Goal: Obtain resource: Download file/media

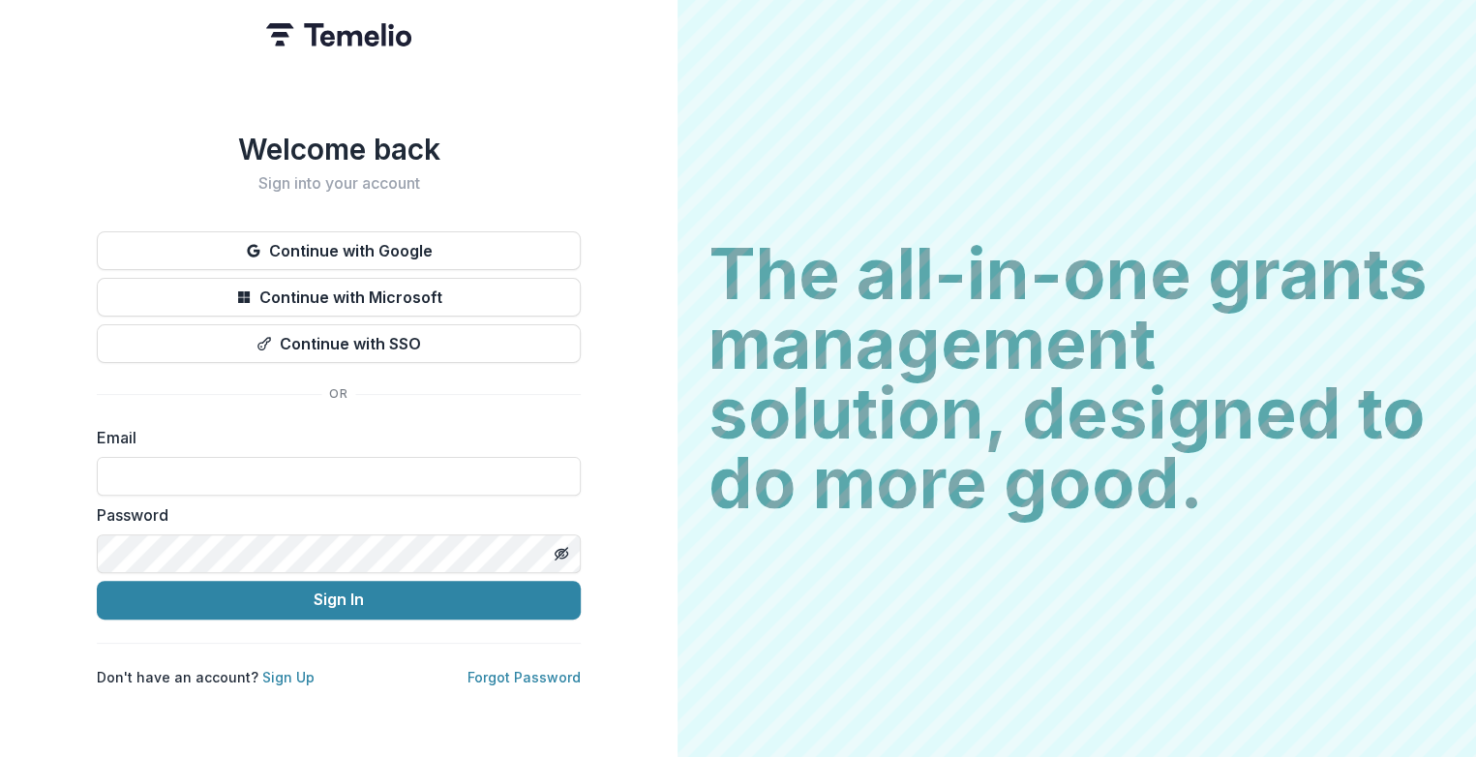
type input "**********"
click at [97, 581] on button "Sign In" at bounding box center [339, 600] width 484 height 39
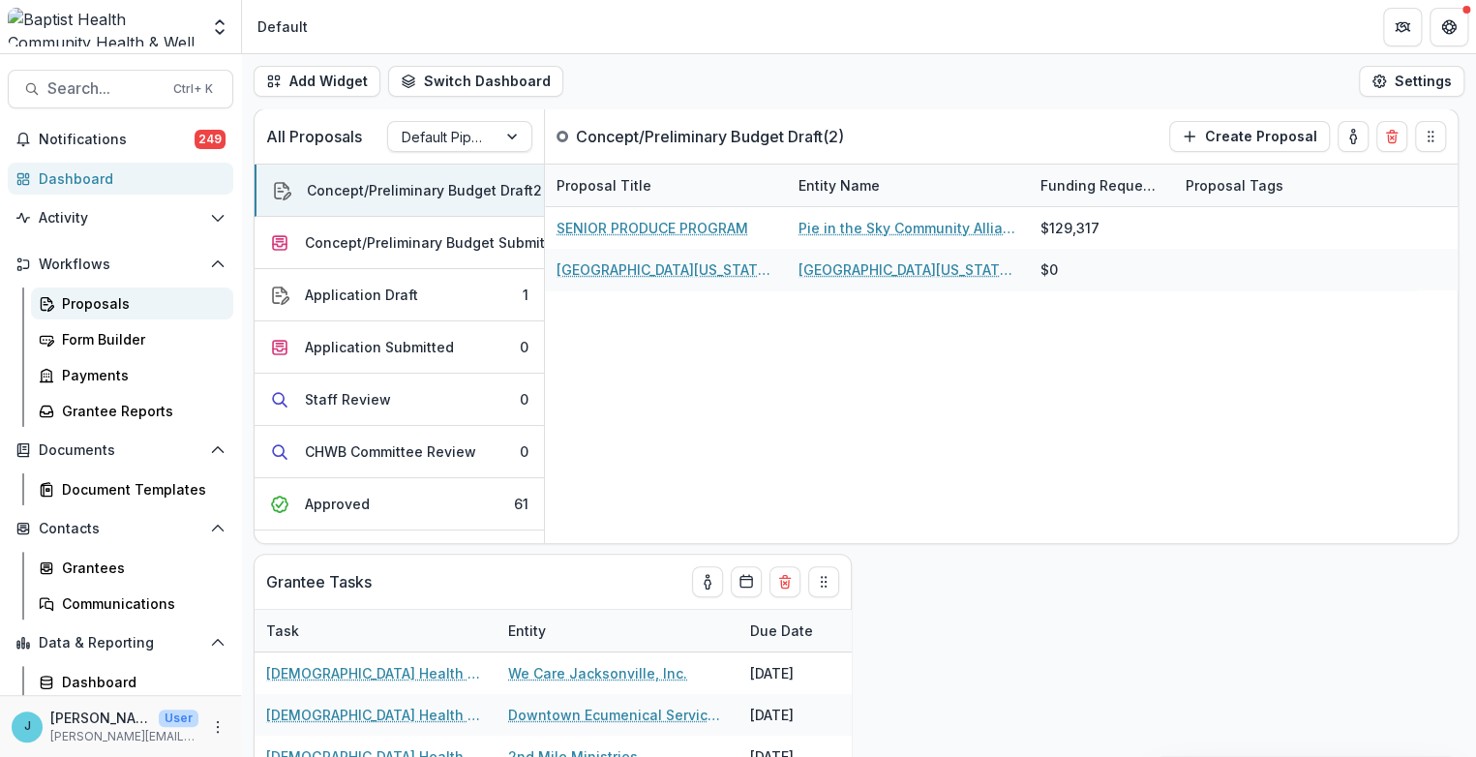
click at [81, 299] on div "Proposals" at bounding box center [140, 303] width 156 height 20
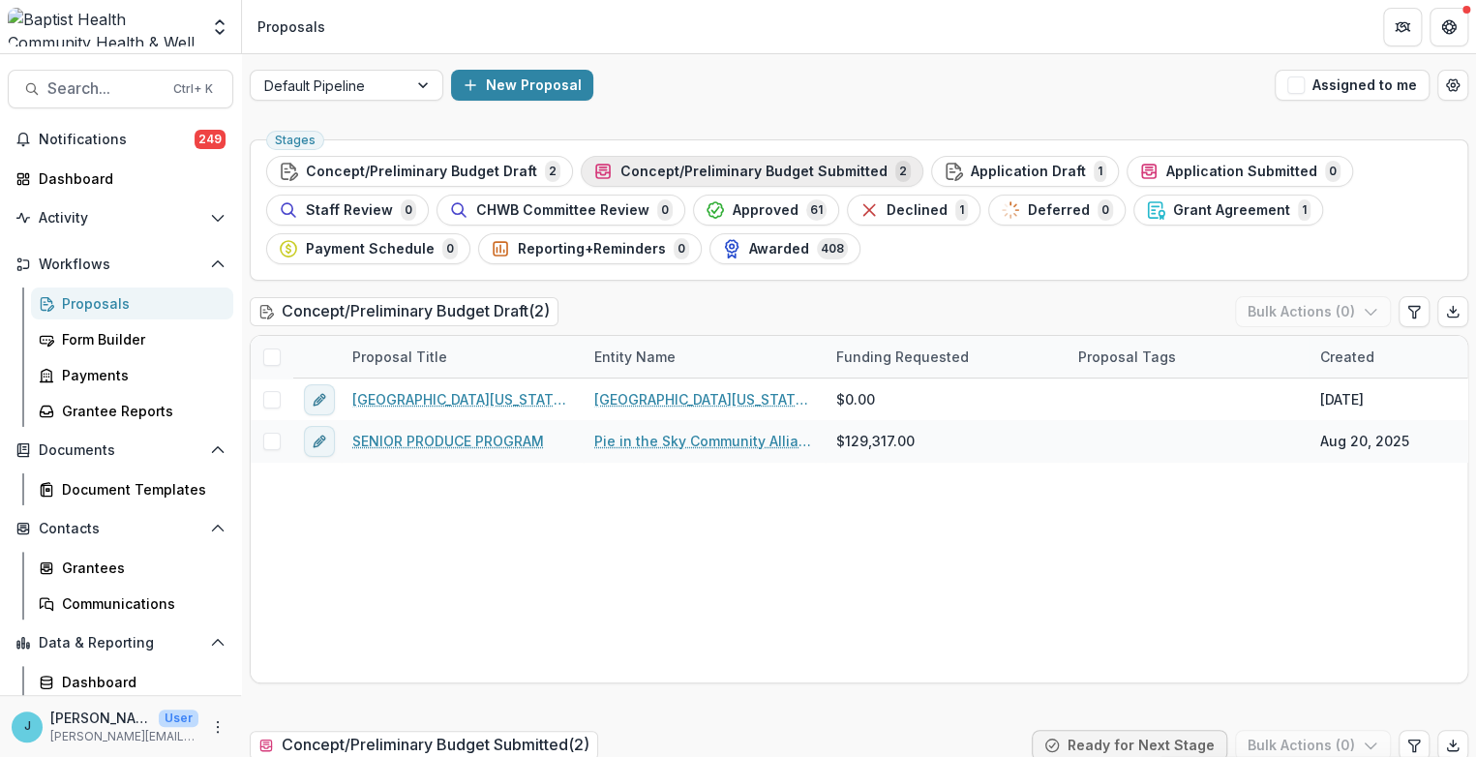
click at [680, 165] on span "Concept/Preliminary Budget Submitted" at bounding box center [753, 172] width 267 height 16
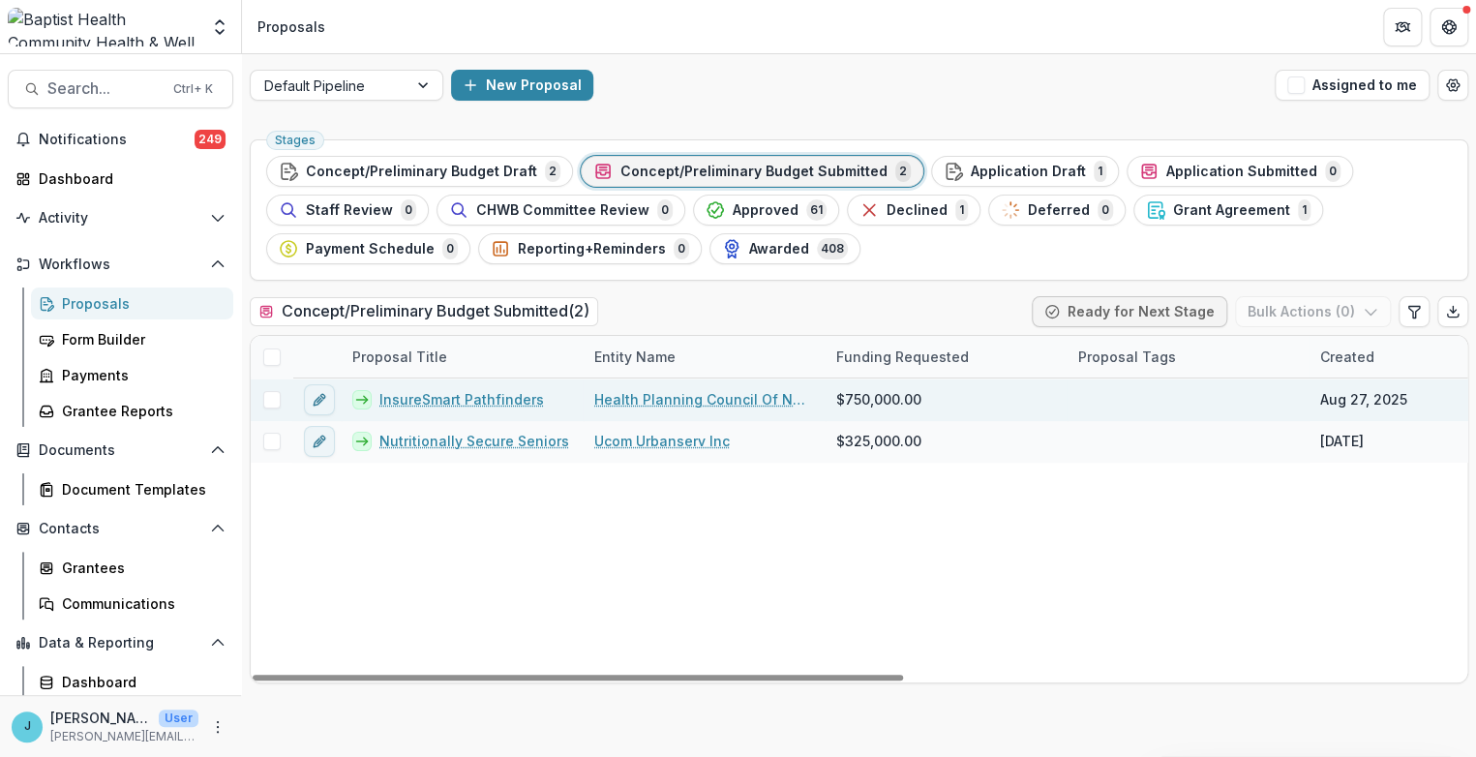
click at [459, 393] on link "InsureSmart Pathfinders" at bounding box center [461, 399] width 164 height 20
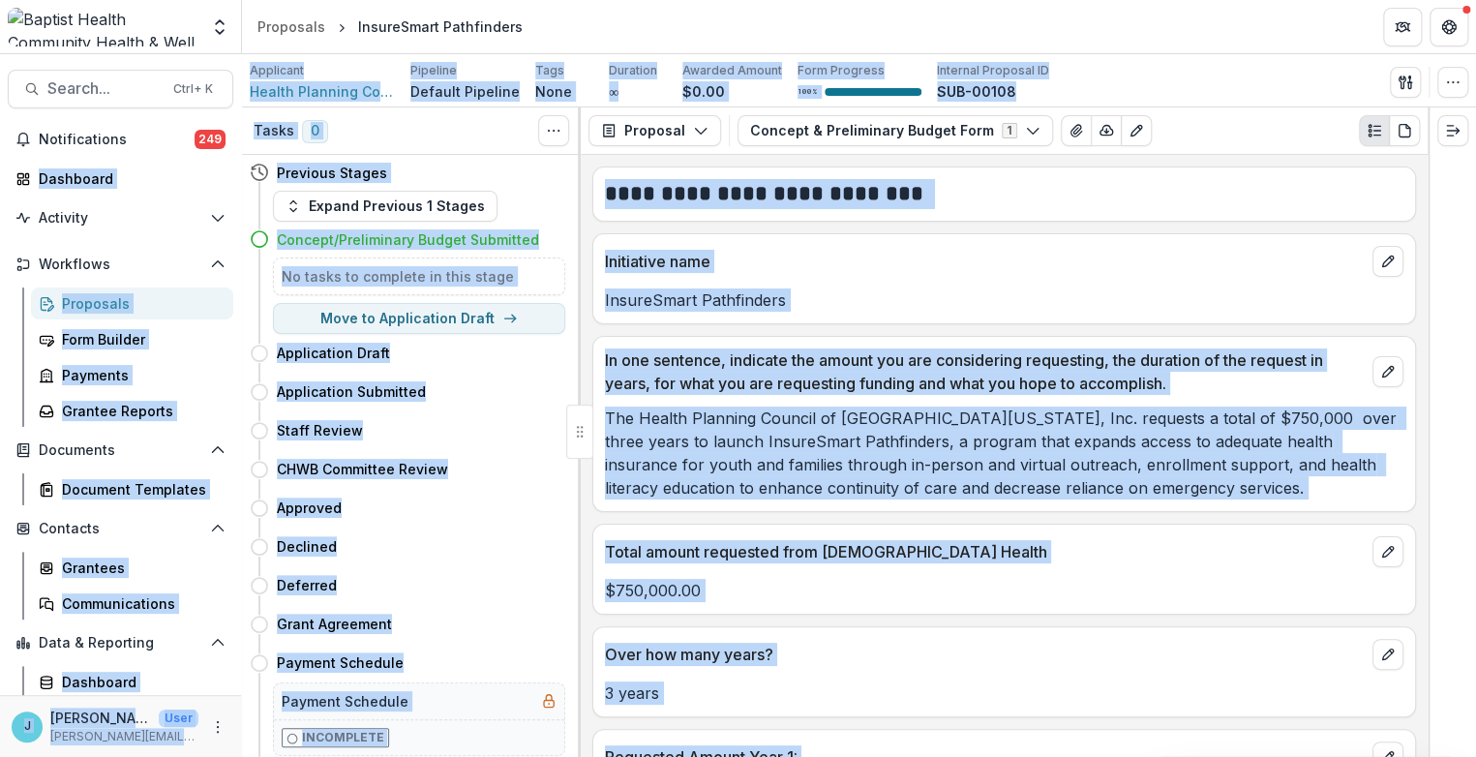
drag, startPoint x: 936, startPoint y: 0, endPoint x: 1476, endPoint y: 176, distance: 567.9
click at [1475, 176] on html "Skip to content Team Settings Admin Settings Proposals InsureSmart Pathfinders …" at bounding box center [738, 378] width 1476 height 757
click at [383, 363] on div "Application Draft Move here" at bounding box center [421, 353] width 288 height 23
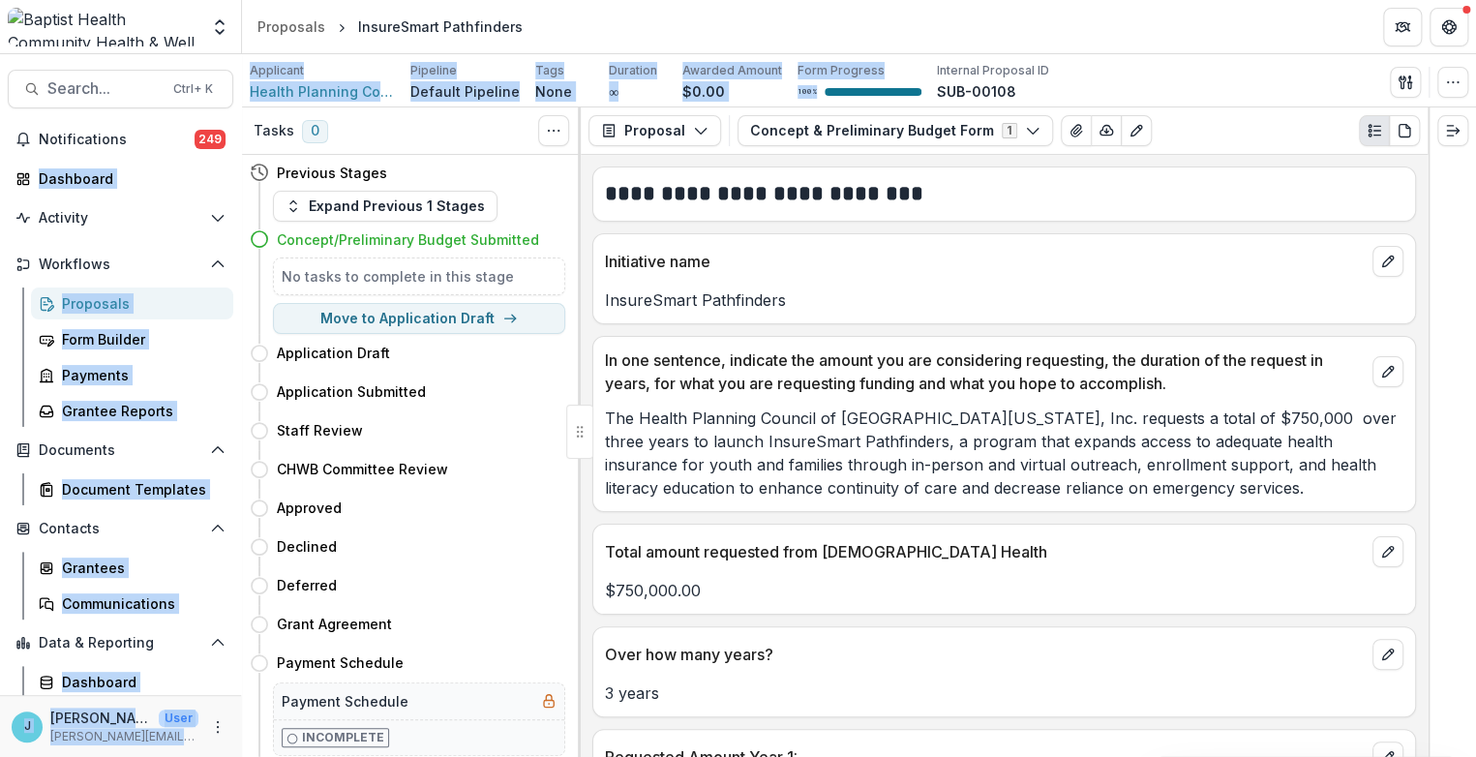
drag, startPoint x: 728, startPoint y: 68, endPoint x: 739, endPoint y: 6, distance: 63.0
click at [803, 100] on div "Team Settings Admin Settings Proposals InsureSmart Pathfinders Search... Ctrl +…" at bounding box center [738, 378] width 1476 height 757
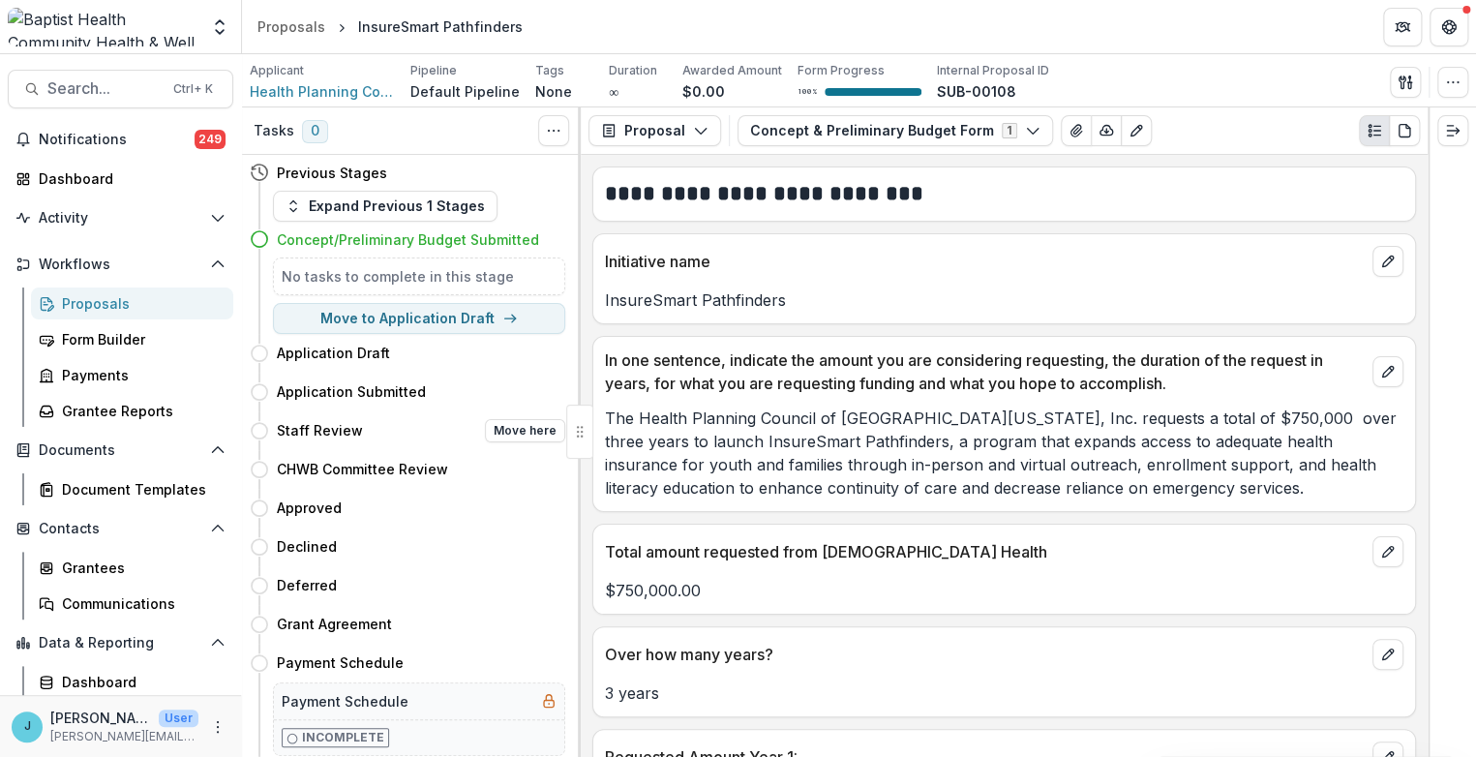
click at [459, 443] on div "Staff Review Move here" at bounding box center [407, 430] width 315 height 39
drag, startPoint x: 662, startPoint y: 15, endPoint x: 674, endPoint y: 18, distance: 12.9
click at [675, 32] on header "Proposals InsureSmart Pathfinders" at bounding box center [859, 26] width 1234 height 53
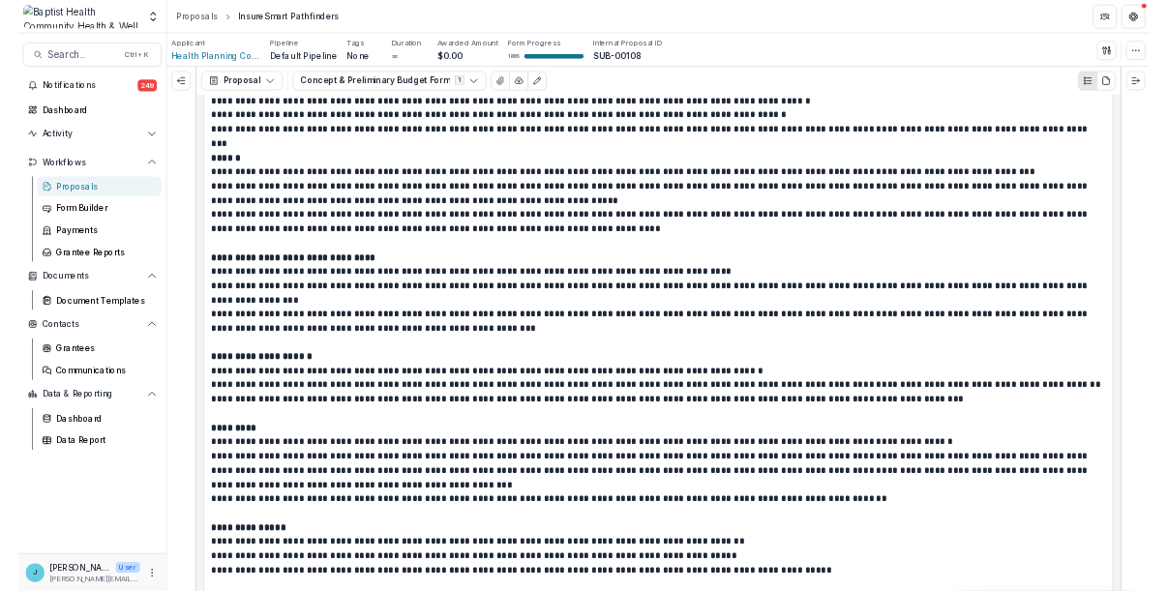
scroll to position [2801, 0]
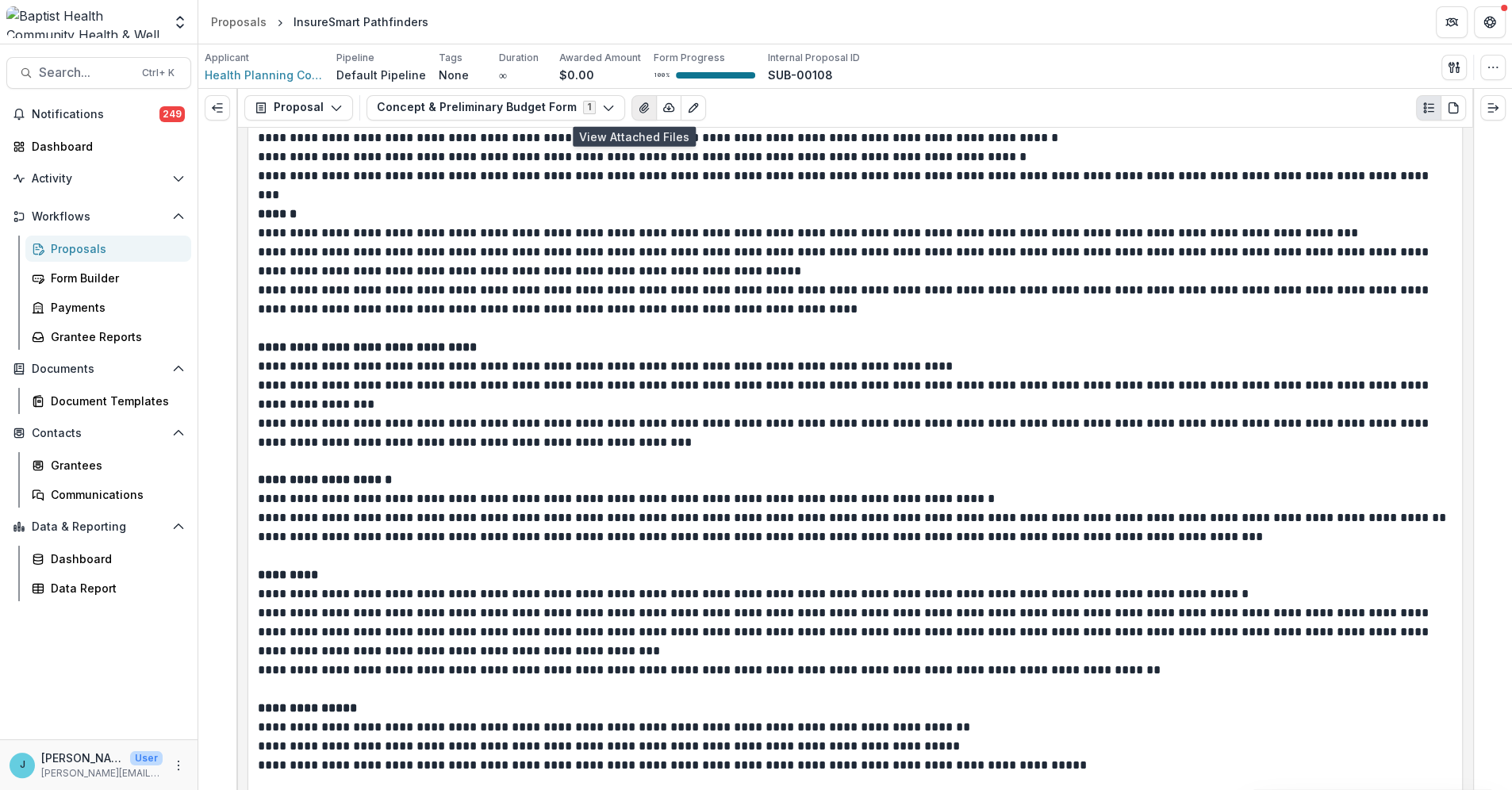
click at [638, 111] on icon "View Attached Files" at bounding box center [644, 107] width 12 height 12
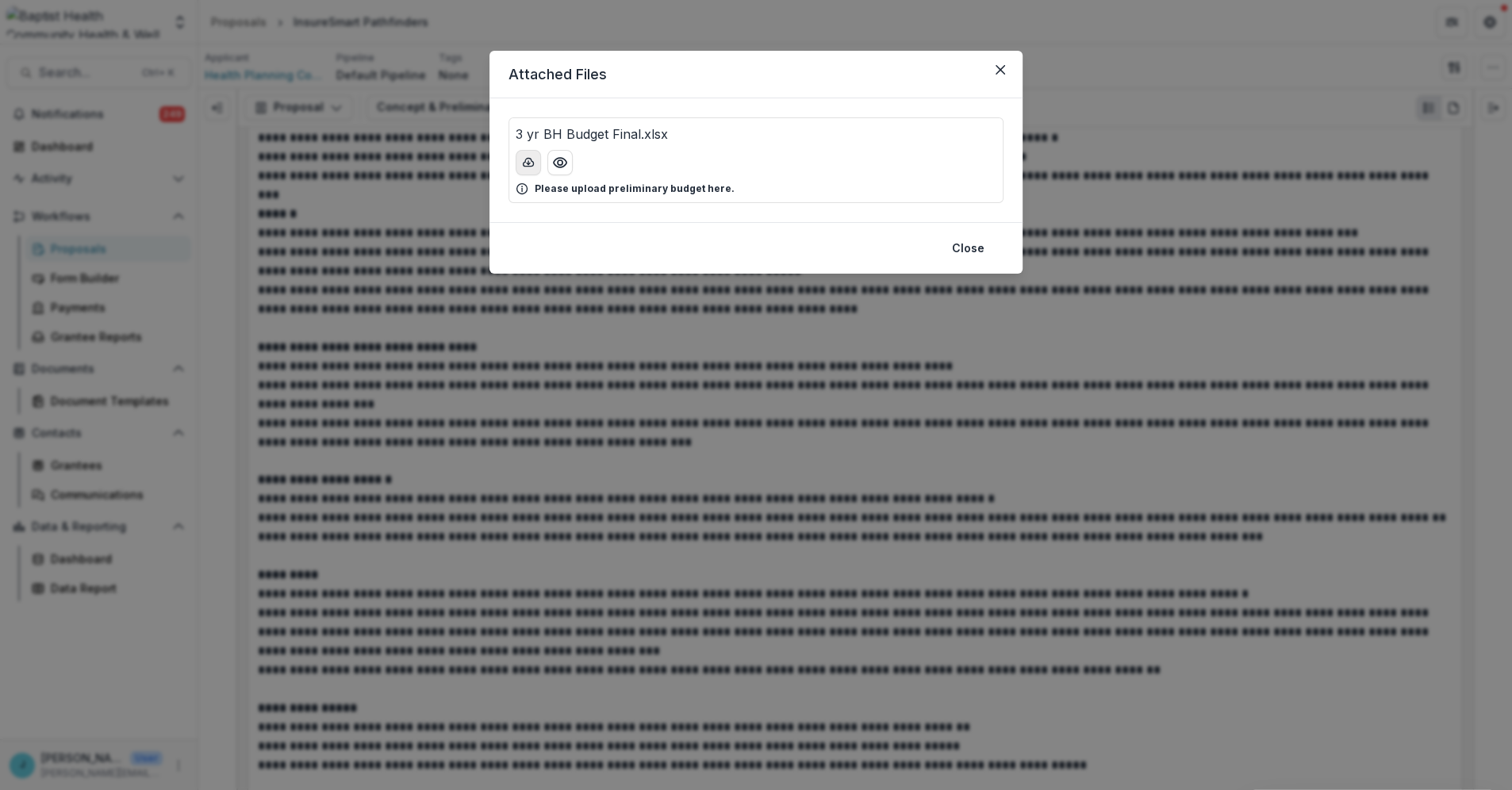
click at [527, 160] on icon "download-button" at bounding box center [528, 162] width 12 height 12
click at [1005, 61] on button "Close" at bounding box center [1000, 70] width 25 height 25
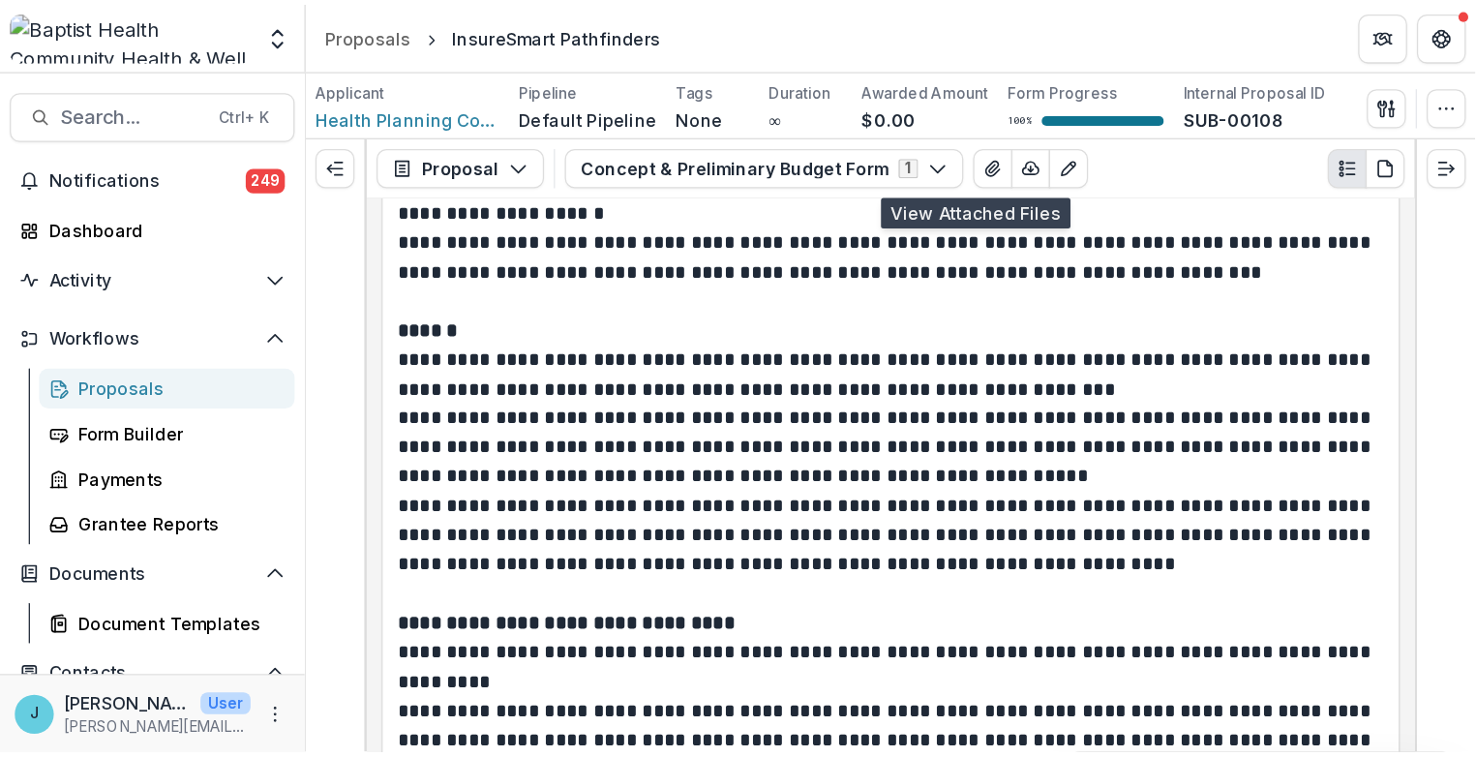
scroll to position [3577, 0]
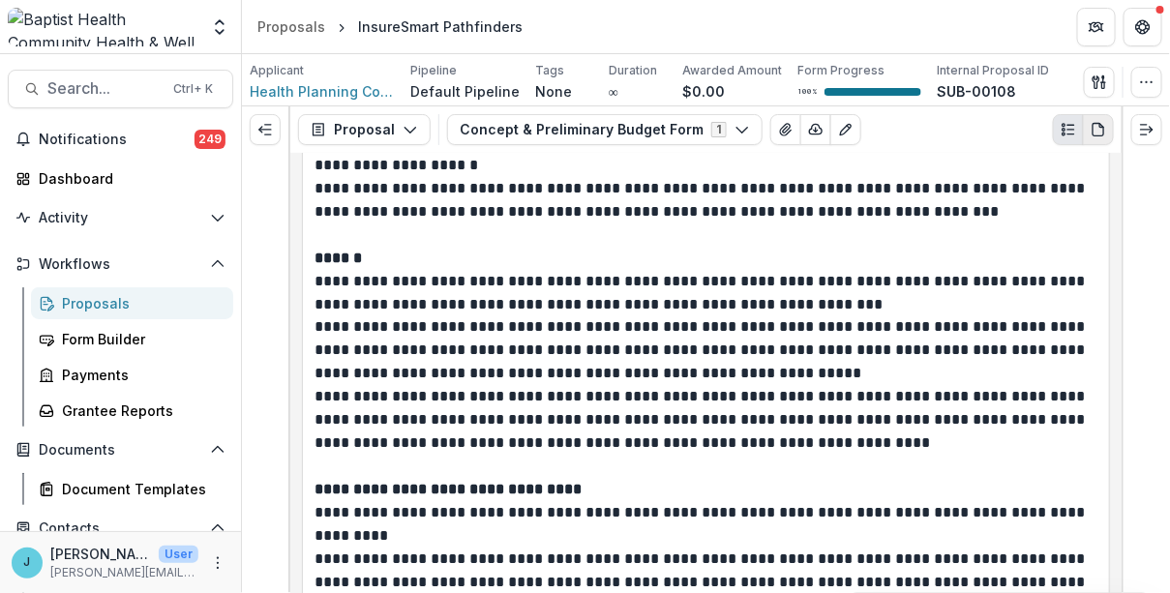
click at [1096, 130] on icon "PDF view" at bounding box center [1097, 129] width 15 height 15
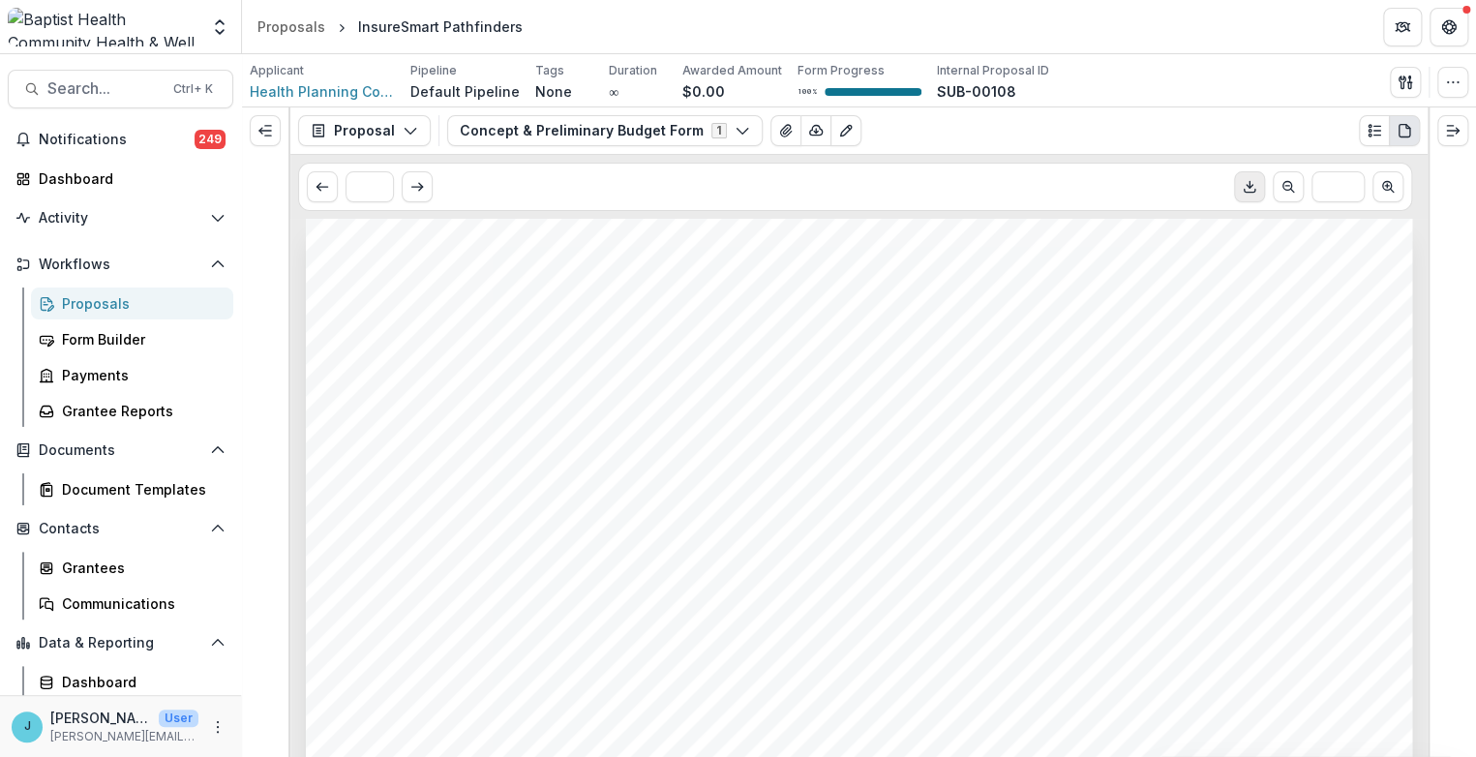
click at [1249, 186] on line "Download PDF" at bounding box center [1249, 184] width 0 height 7
click at [110, 302] on div "Proposals" at bounding box center [140, 303] width 156 height 20
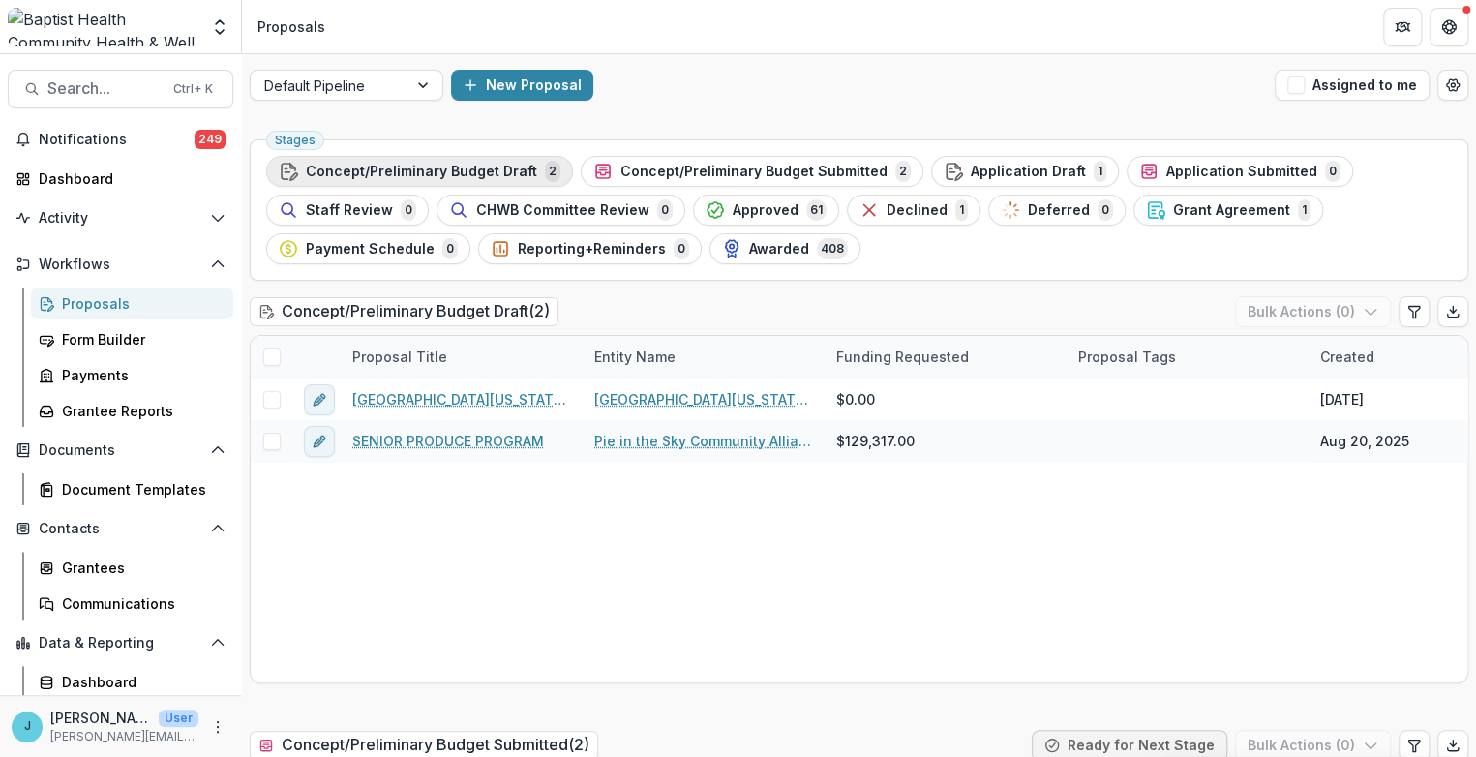
click at [408, 164] on span "Concept/Preliminary Budget Draft" at bounding box center [421, 172] width 231 height 16
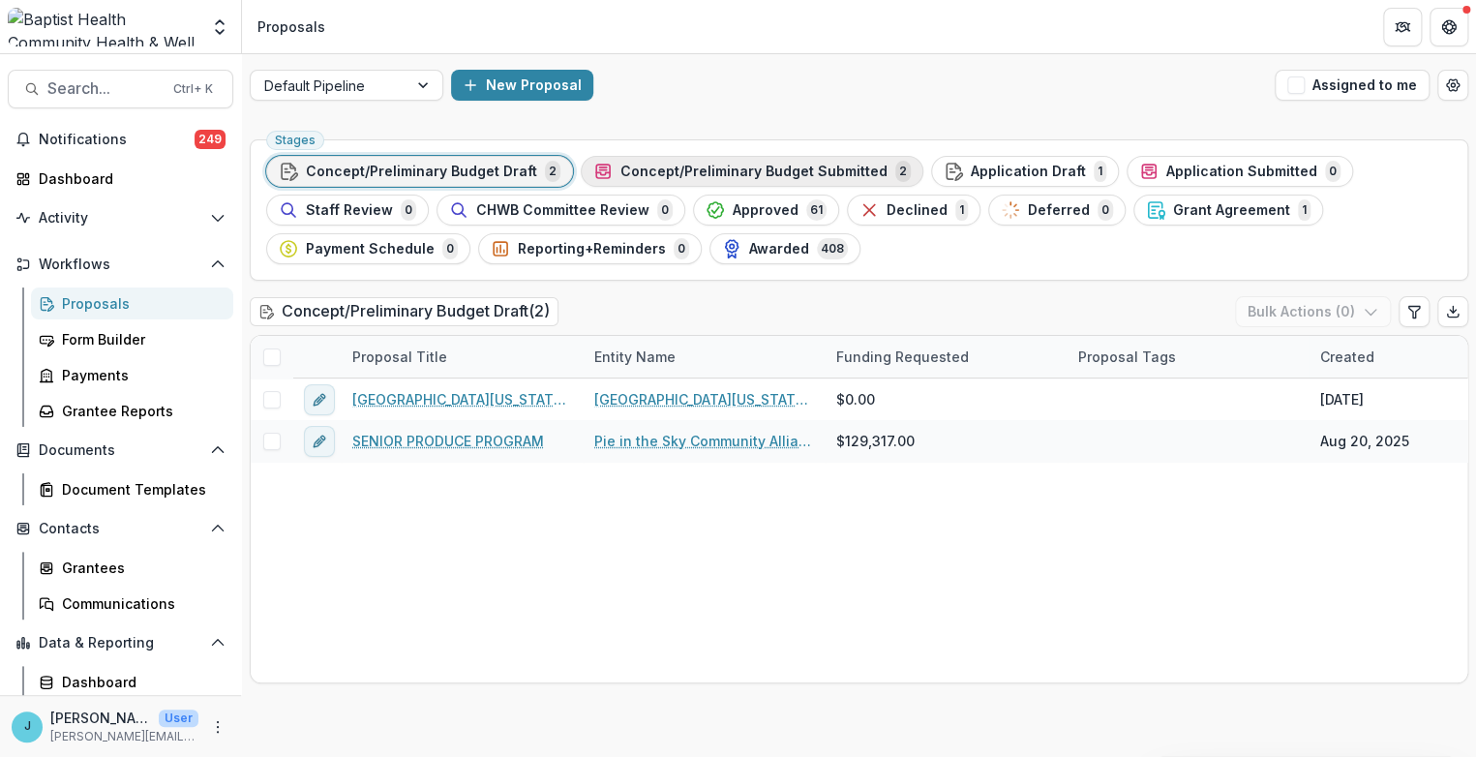
click at [693, 173] on span "Concept/Preliminary Budget Submitted" at bounding box center [753, 172] width 267 height 16
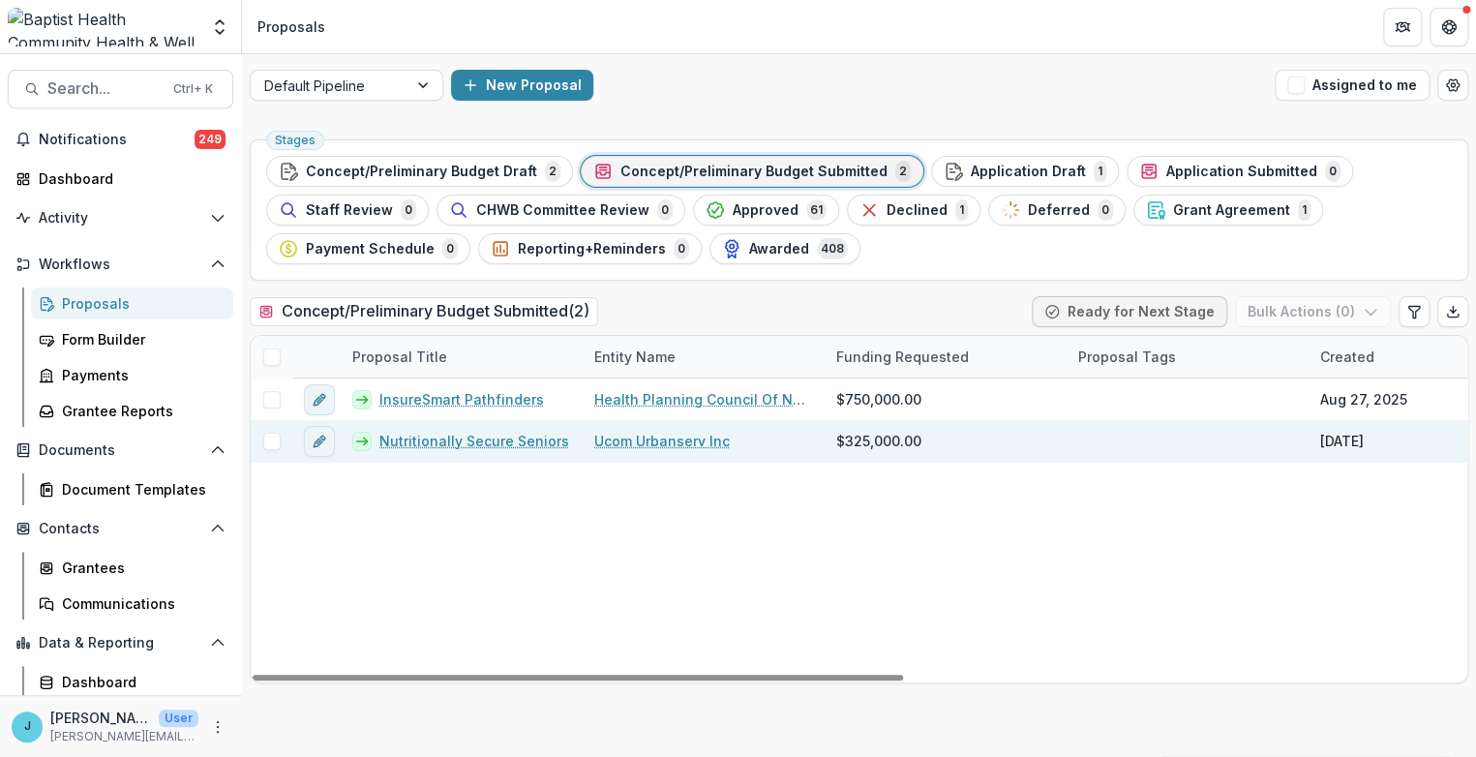
click at [470, 434] on link "Nutritionally Secure Seniors" at bounding box center [474, 441] width 190 height 20
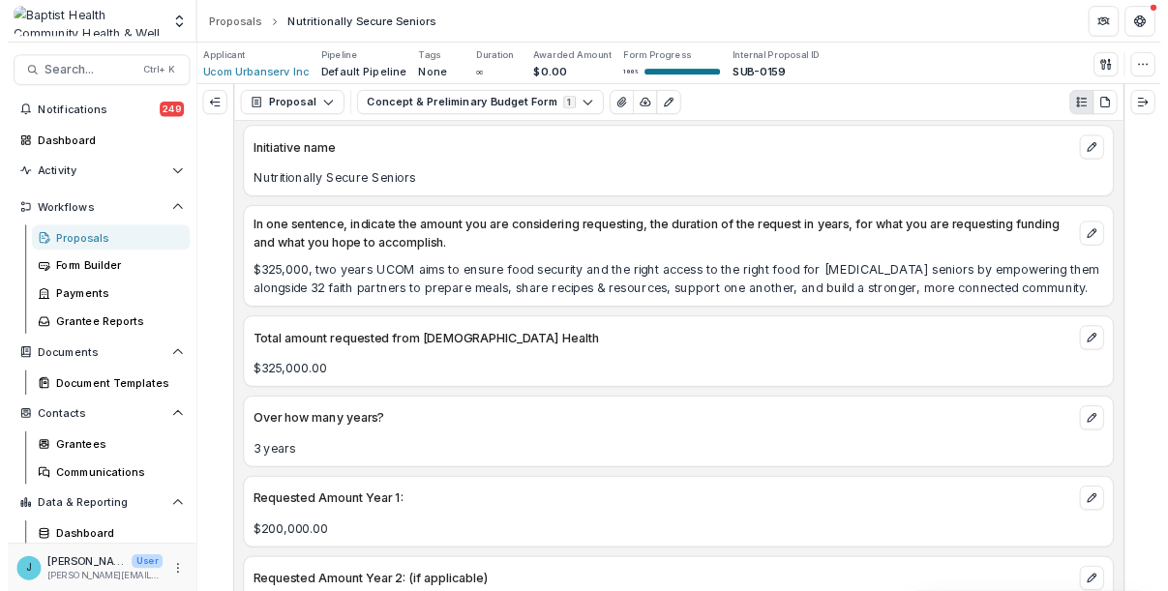
scroll to position [107, 0]
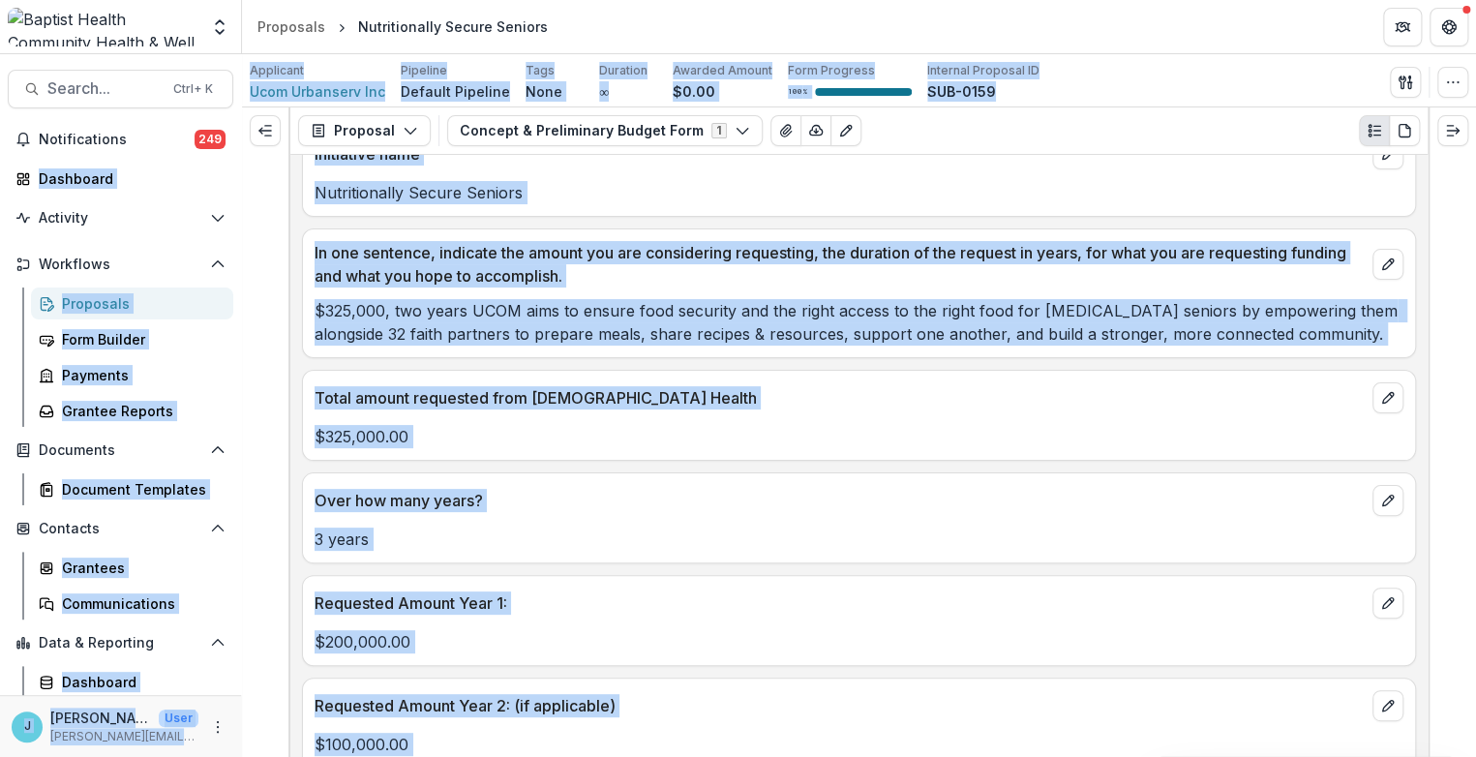
drag, startPoint x: 768, startPoint y: 1, endPoint x: 982, endPoint y: 85, distance: 229.8
click at [1451, 227] on div "Team Settings Admin Settings Proposals Nutritionally Secure Seniors Search... C…" at bounding box center [738, 378] width 1476 height 757
click at [862, 6] on header "Proposals Nutritionally Secure Seniors" at bounding box center [859, 26] width 1234 height 53
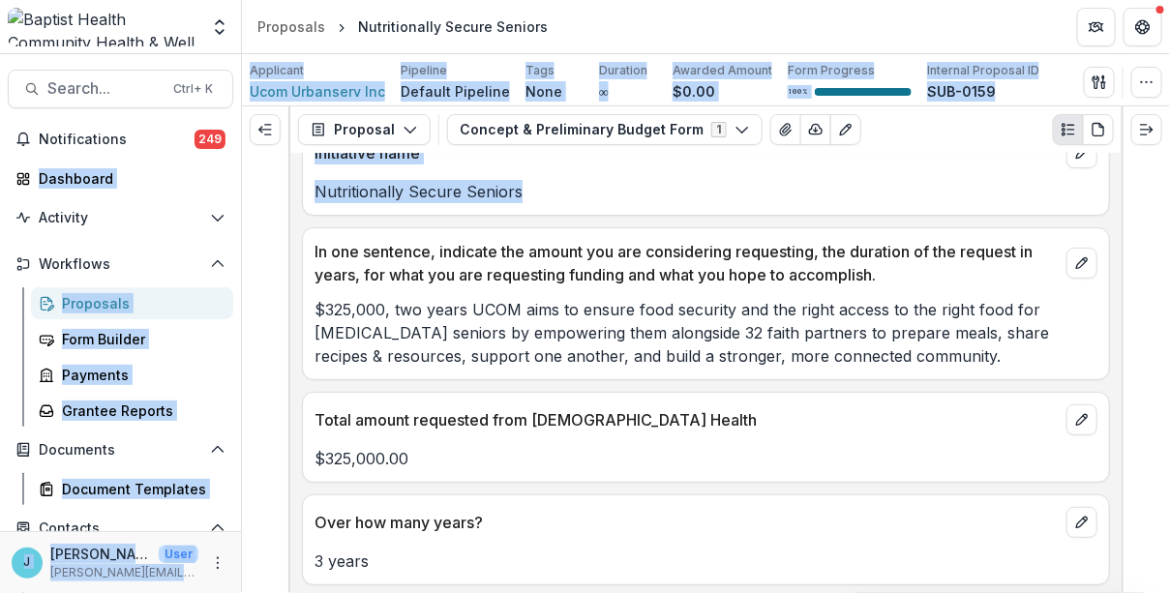
drag, startPoint x: 685, startPoint y: 16, endPoint x: 745, endPoint y: 1, distance: 62.0
click at [968, 155] on div "Team Settings Admin Settings Proposals Nutritionally Secure Seniors Search... C…" at bounding box center [585, 296] width 1170 height 593
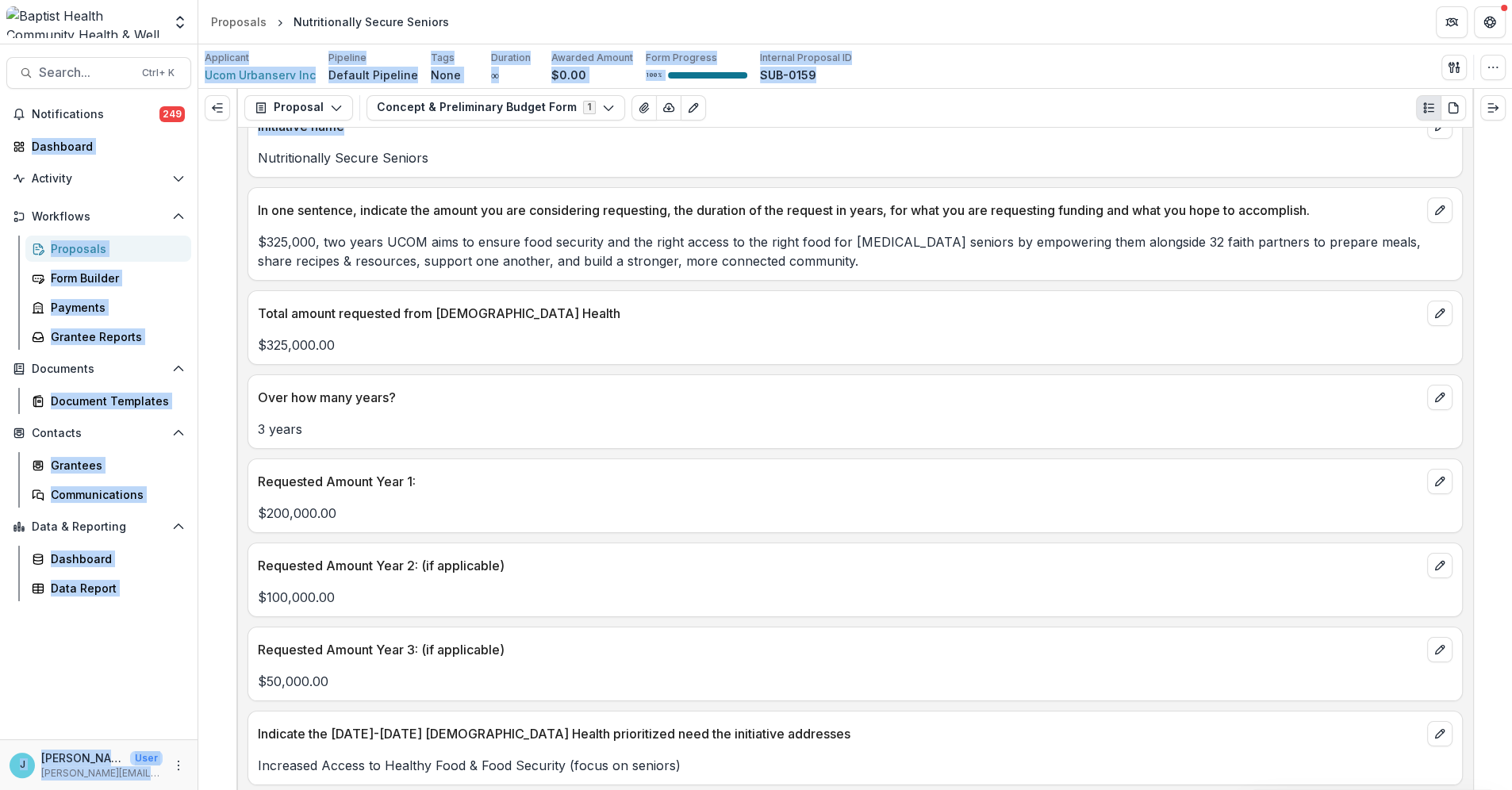
click at [146, 354] on div "Notifications 249 Dashboard Activity Tasks Workflows Proposals Form Builder Pay…" at bounding box center [98, 420] width 198 height 638
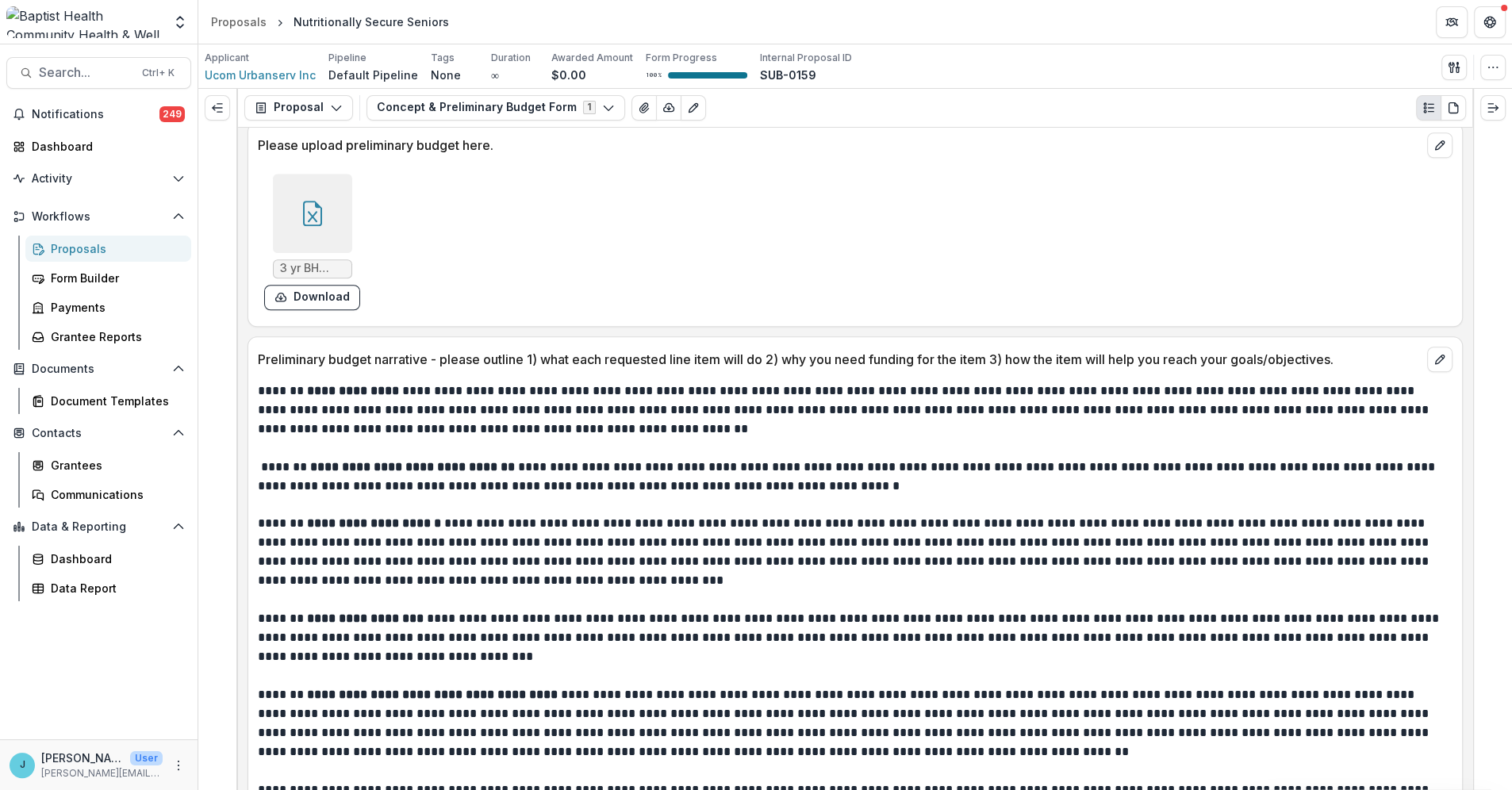
scroll to position [1301, 0]
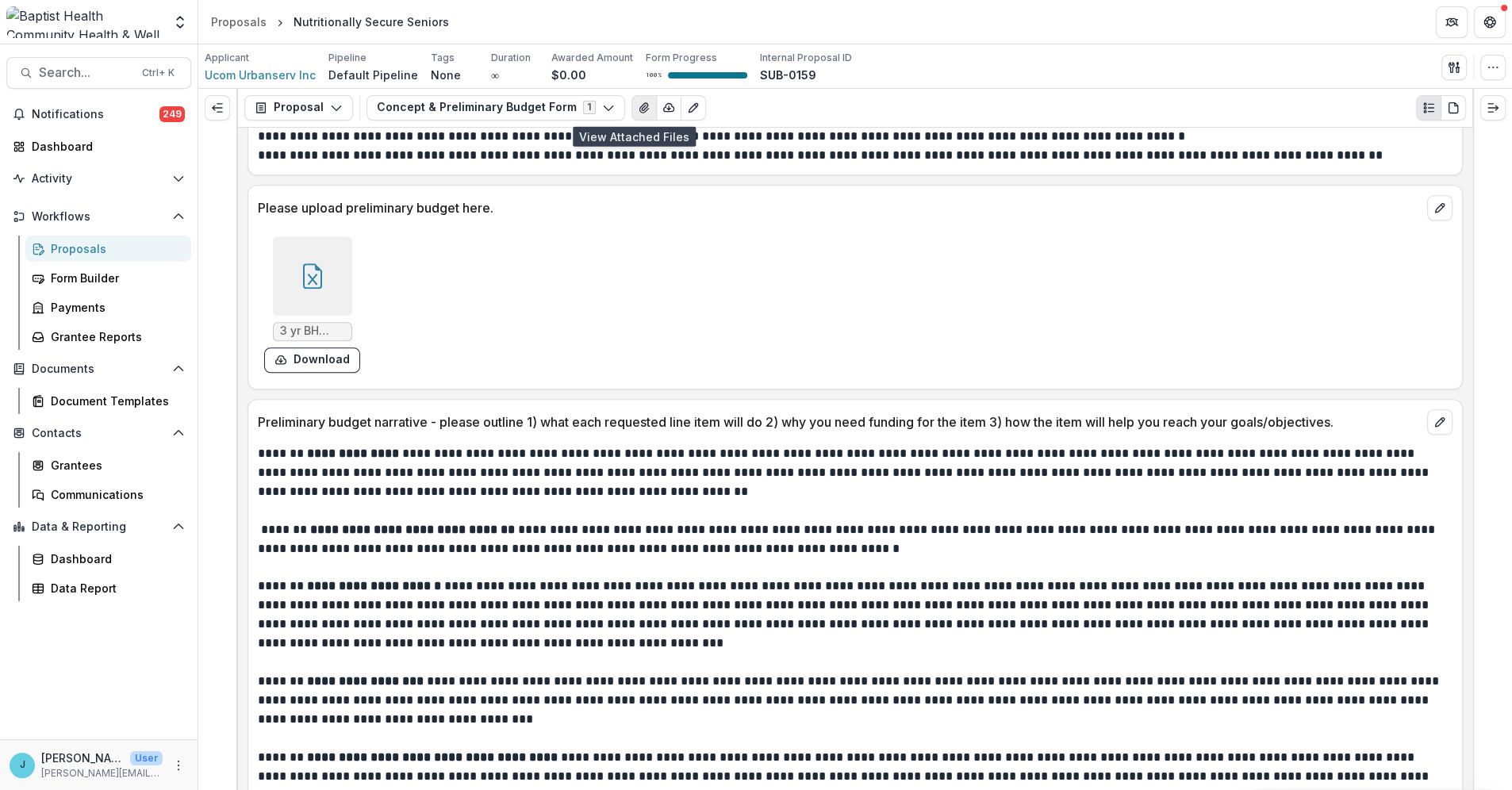
click at [640, 109] on icon "View Attached Files" at bounding box center [644, 108] width 9 height 10
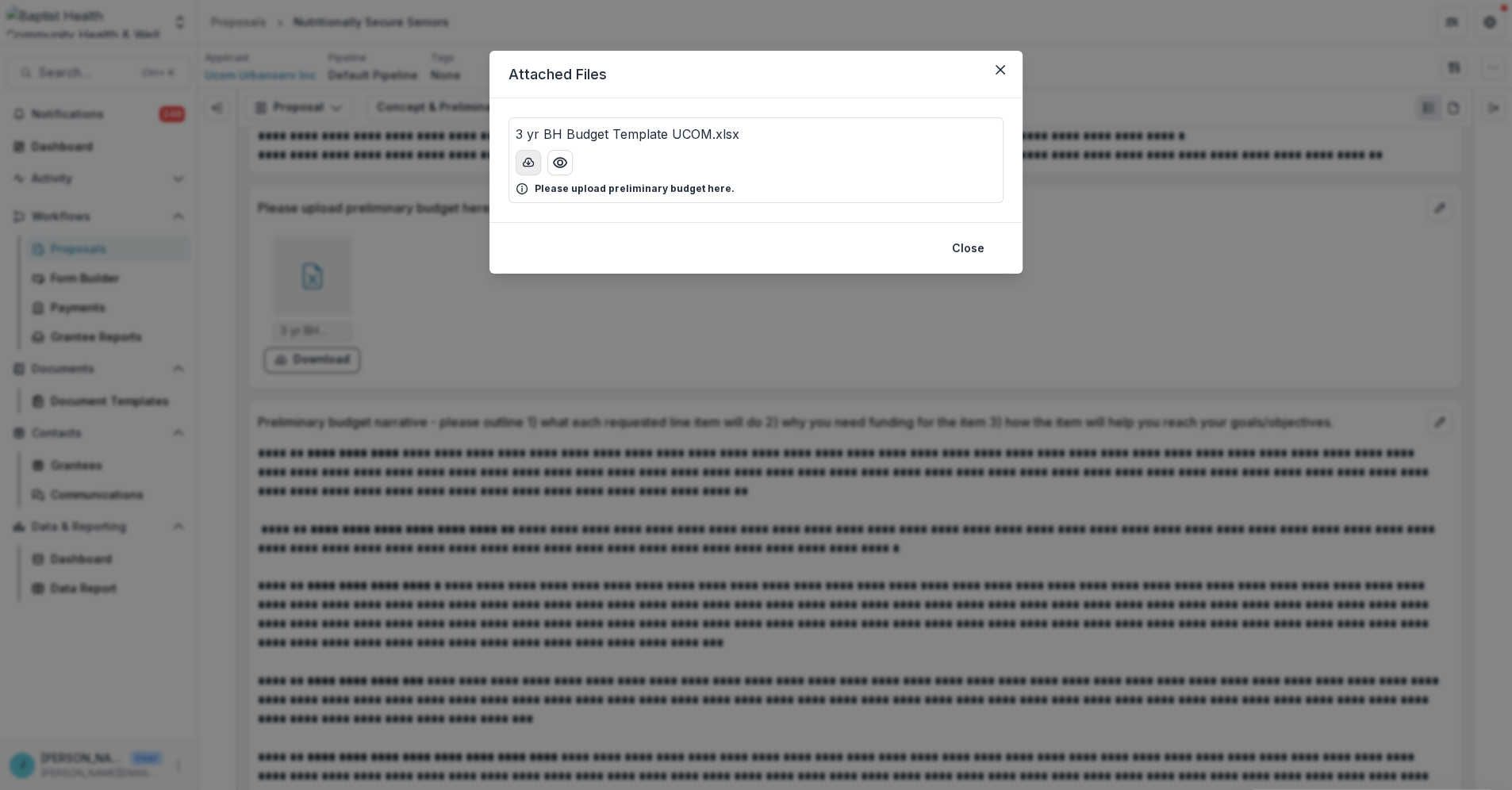
click at [526, 161] on icon "download-button" at bounding box center [528, 162] width 12 height 12
click at [995, 65] on icon "Close" at bounding box center [1000, 70] width 10 height 10
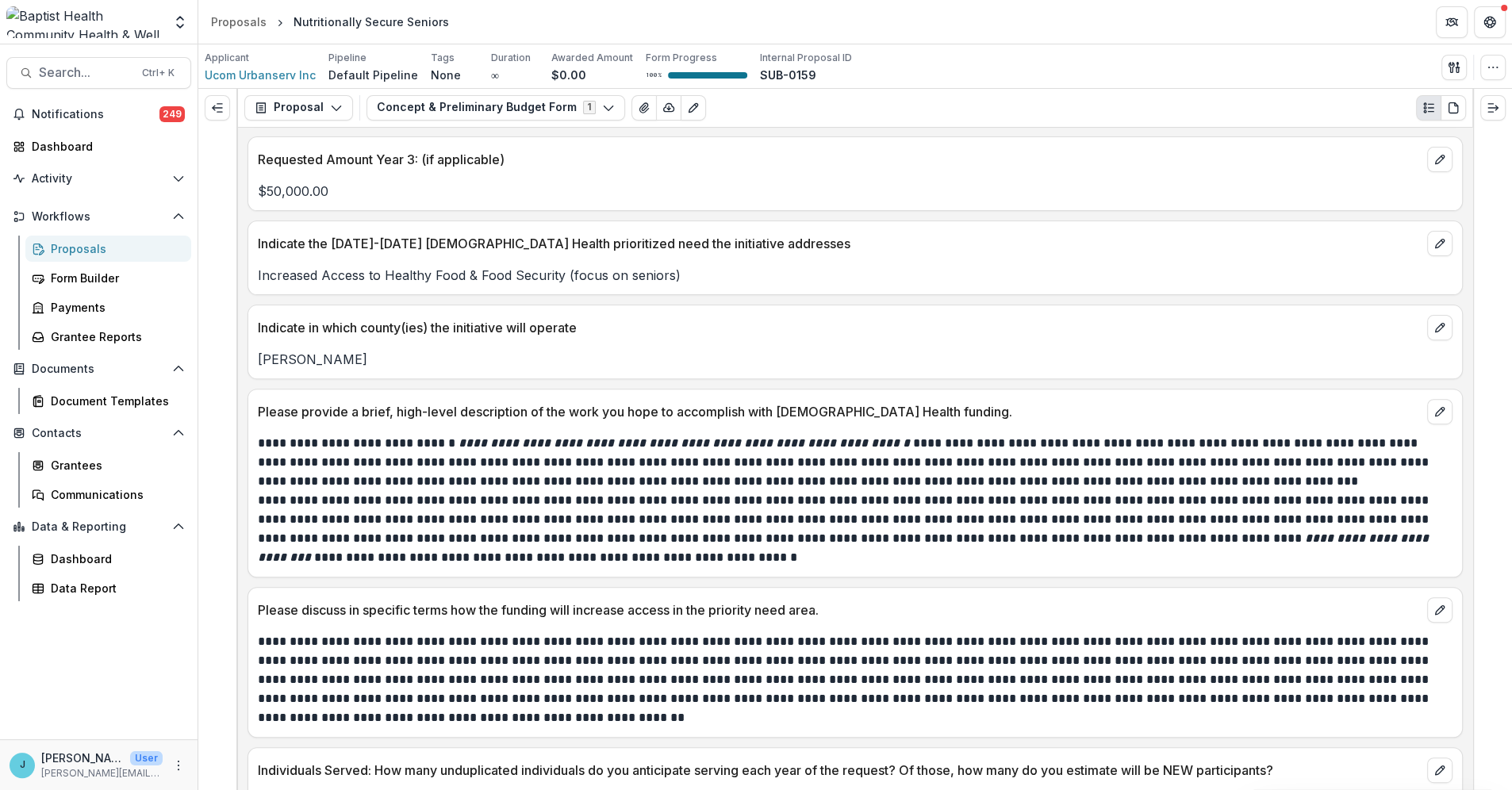
scroll to position [596, 0]
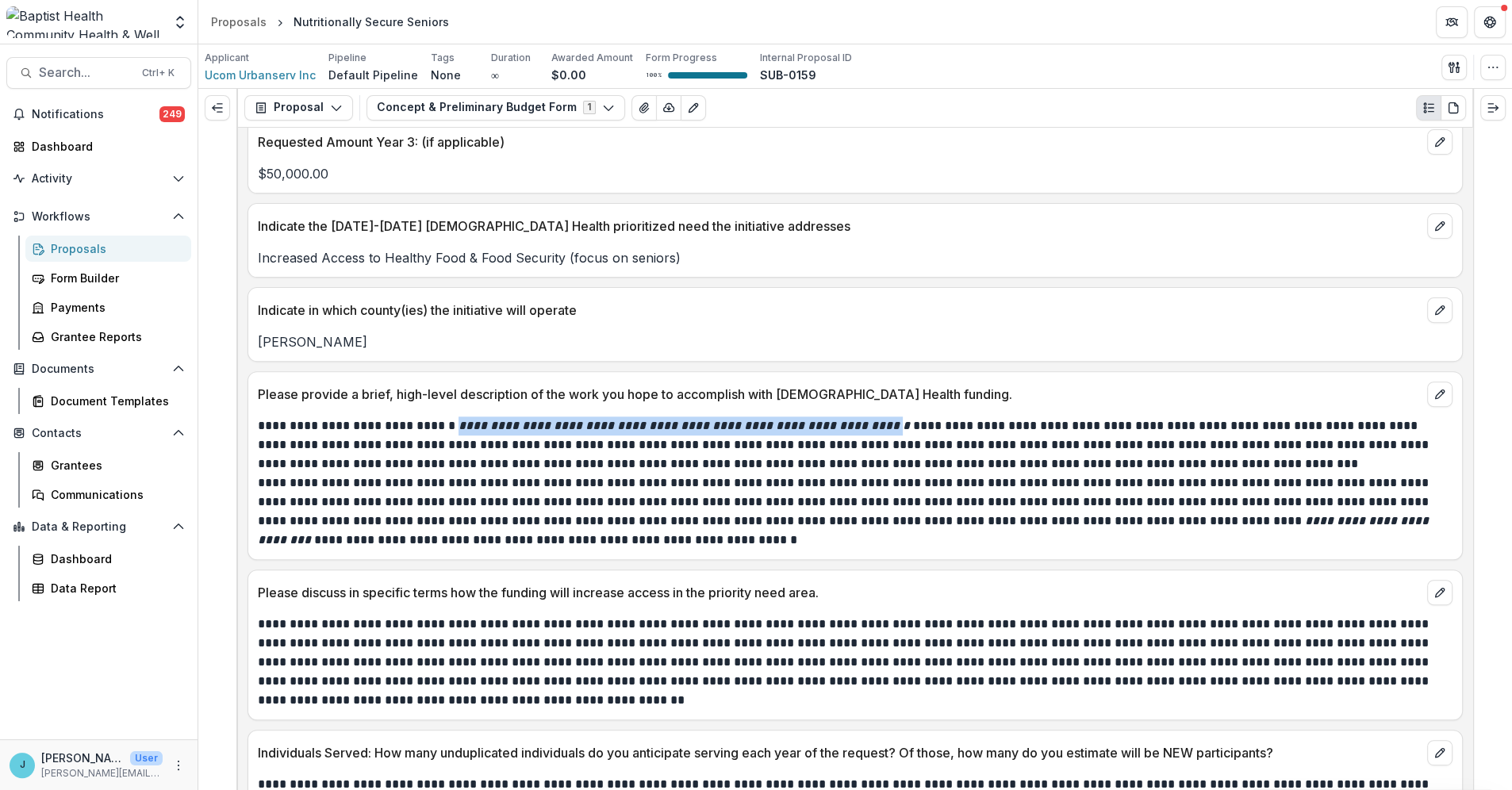
drag, startPoint x: 476, startPoint y: 426, endPoint x: 887, endPoint y: 428, distance: 411.0
click at [887, 428] on em "**********" at bounding box center [684, 425] width 452 height 12
copy em "**********"
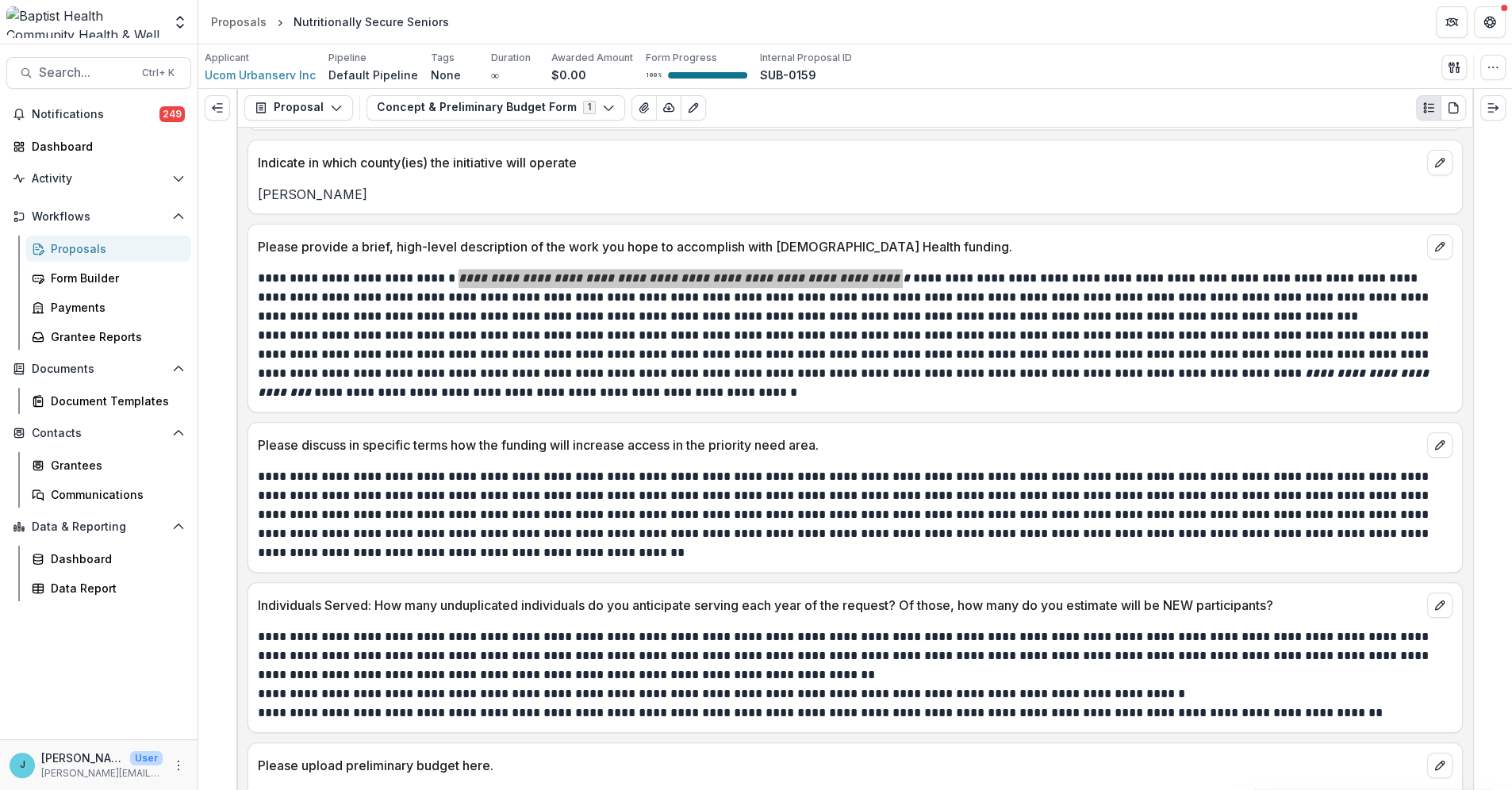
scroll to position [772, 0]
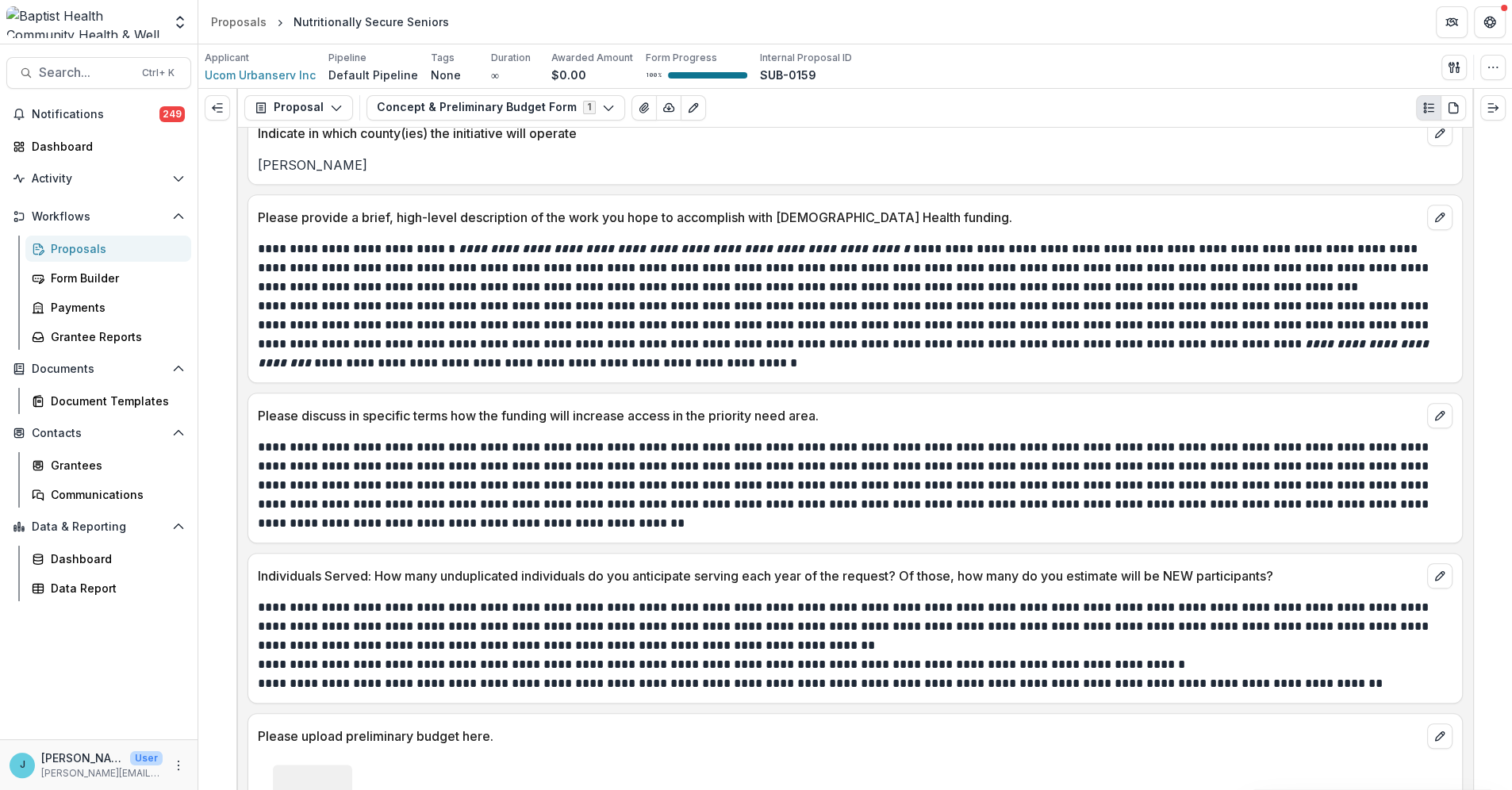
click at [495, 368] on p "**********" at bounding box center [852, 334] width 1190 height 76
